Goal: Information Seeking & Learning: Find specific fact

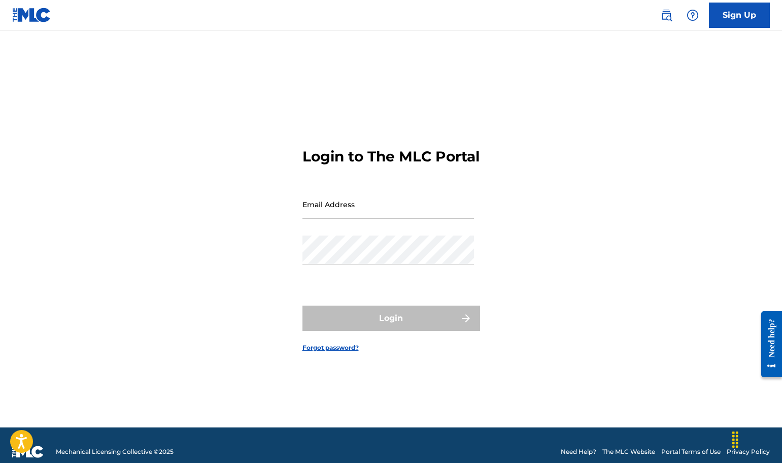
click at [30, 16] on img at bounding box center [31, 15] width 39 height 15
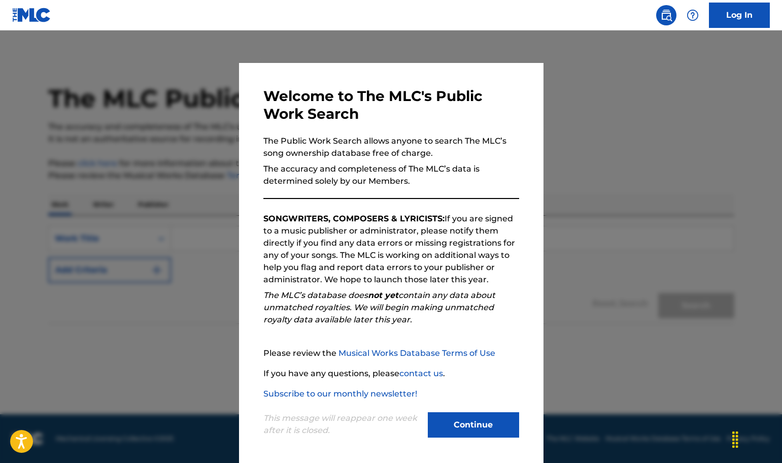
click at [557, 121] on div at bounding box center [391, 261] width 782 height 463
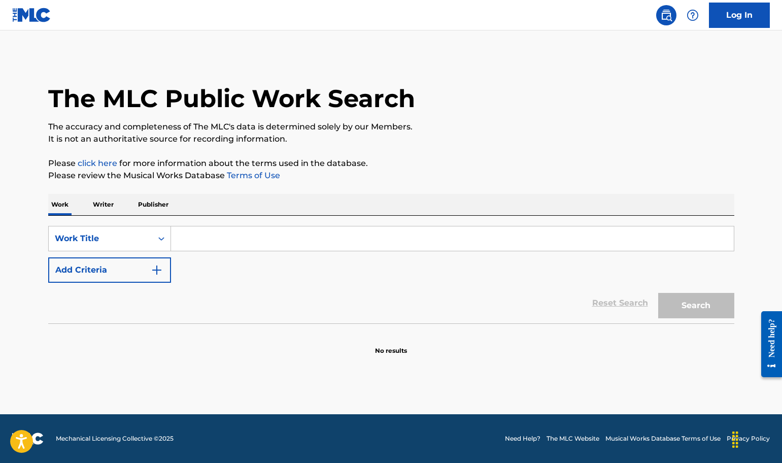
click at [227, 251] on div "SearchWithCriteria74efc9a7-d710-4c7d-8d67-c9954d722e8d Work Title Add Criteria" at bounding box center [391, 254] width 686 height 57
click at [224, 248] on input "Search Form" at bounding box center [452, 238] width 563 height 24
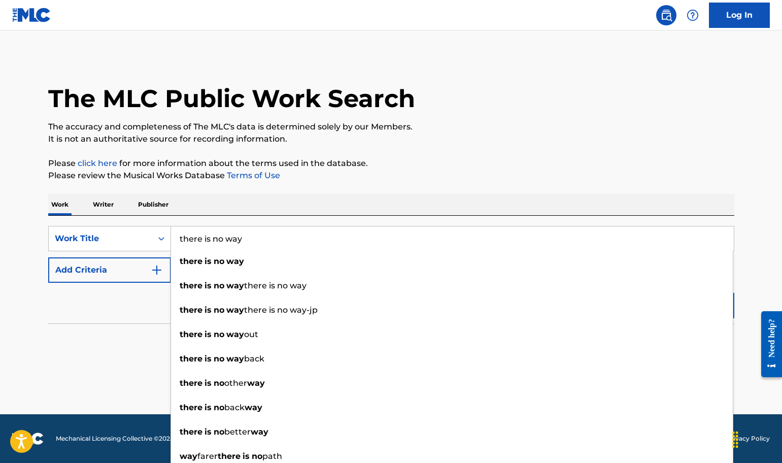
type input "there is no way"
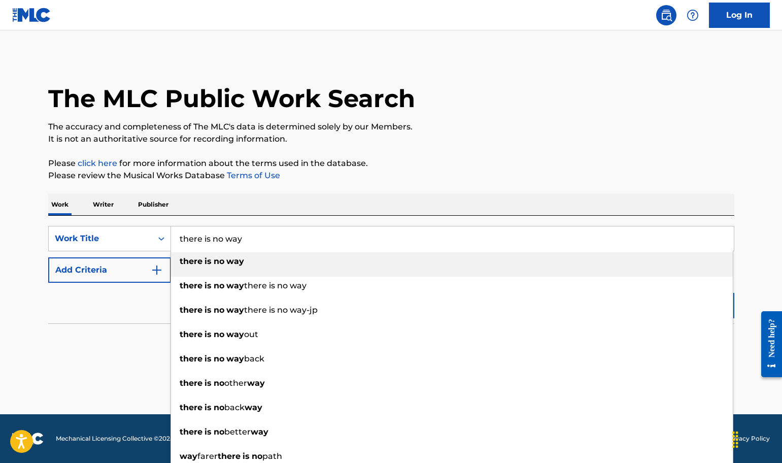
click at [202, 253] on div "there is no way" at bounding box center [452, 261] width 562 height 18
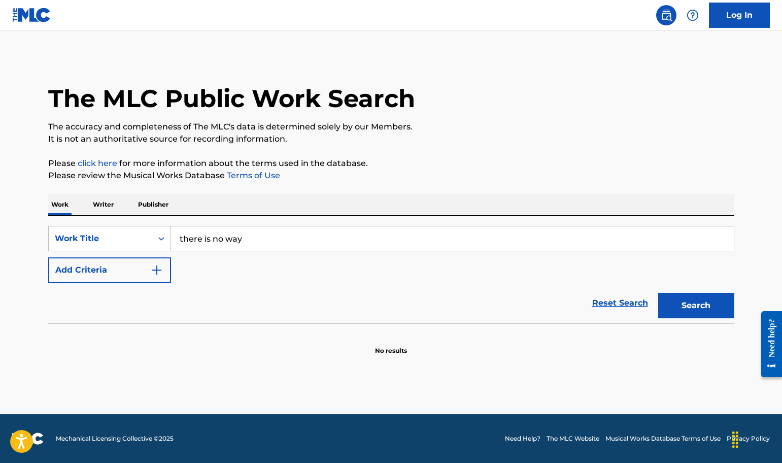
click at [144, 285] on div "Reset Search Search" at bounding box center [391, 303] width 686 height 41
click at [157, 268] on img "Search Form" at bounding box center [157, 270] width 12 height 12
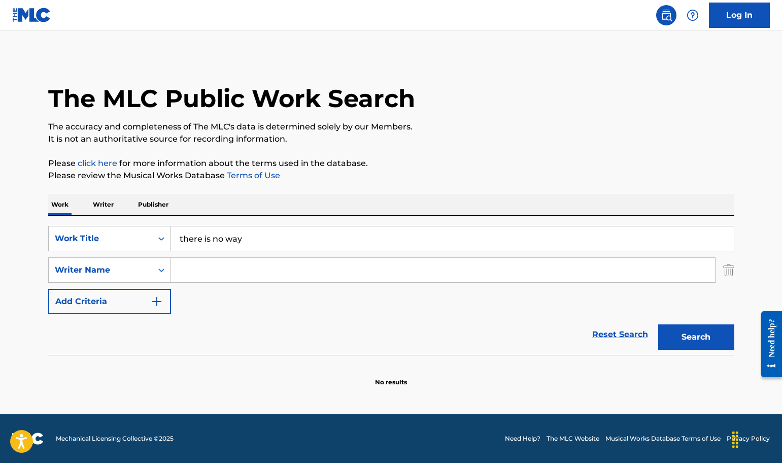
click at [211, 269] on input "Search Form" at bounding box center [443, 270] width 544 height 24
type input "percy"
click at [696, 337] on button "Search" at bounding box center [696, 336] width 76 height 25
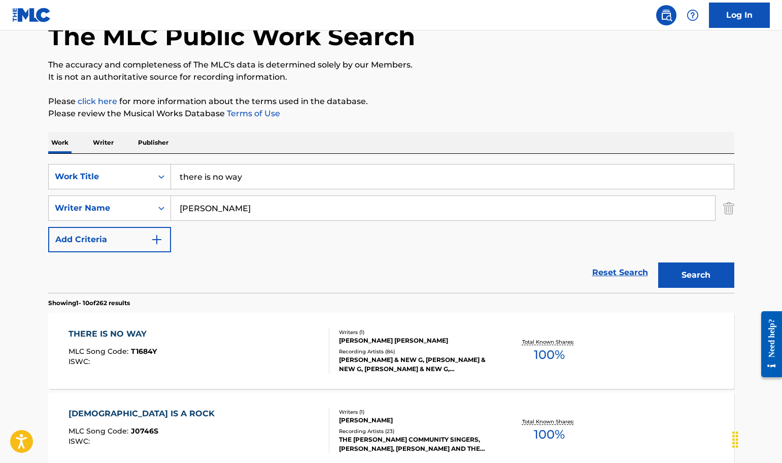
scroll to position [89, 0]
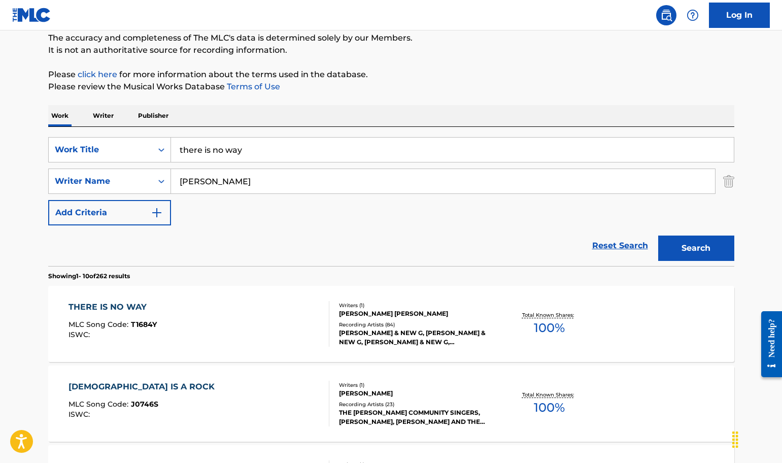
click at [257, 339] on div "THERE IS NO WAY MLC Song Code : T1684Y ISWC :" at bounding box center [199, 324] width 261 height 46
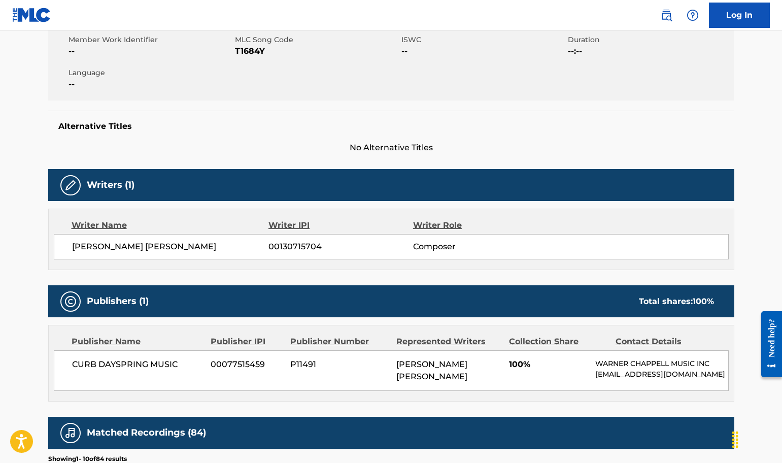
scroll to position [302, 0]
